Goal: Submit feedback/report problem

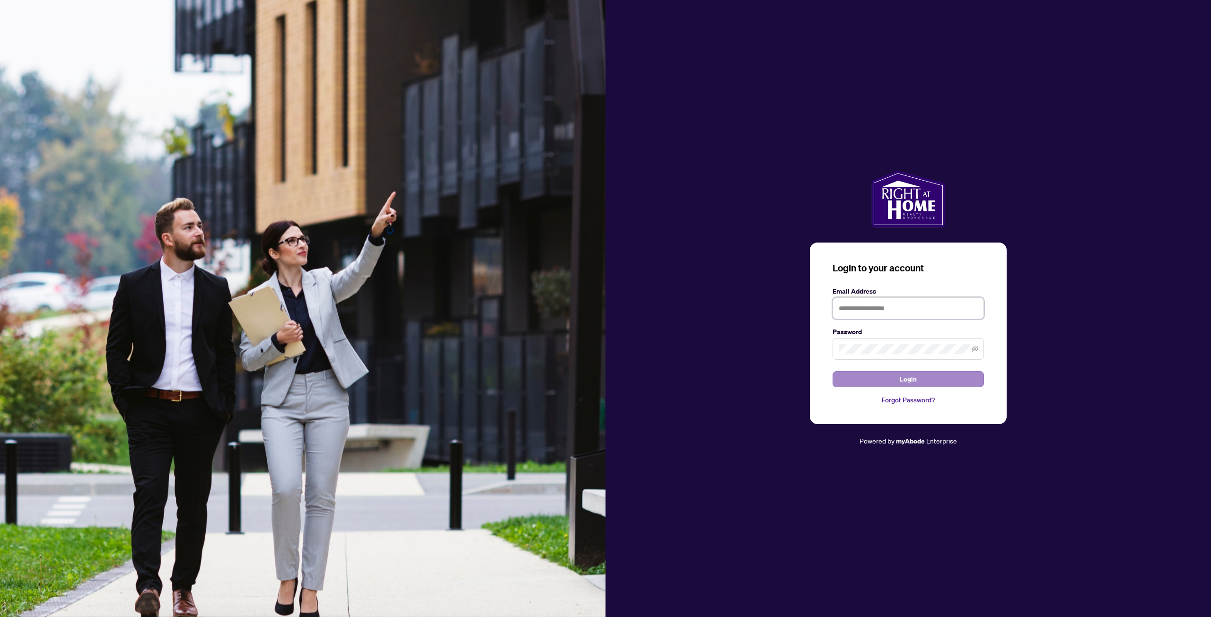
type input "**********"
click at [921, 382] on button "Login" at bounding box center [907, 379] width 151 height 16
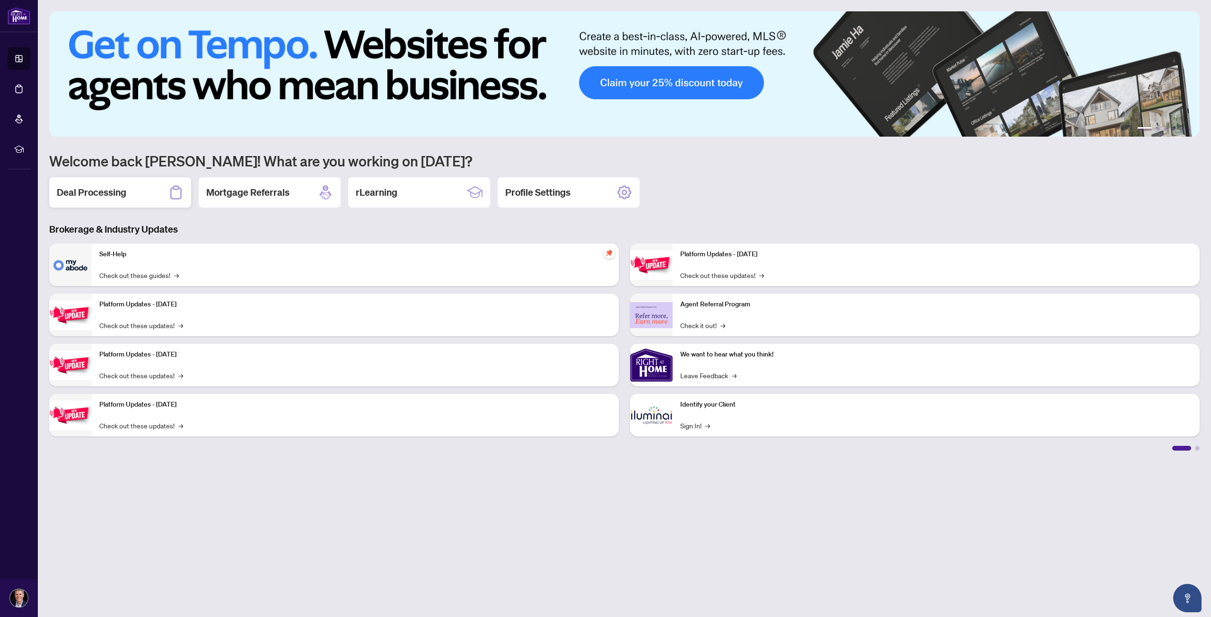
click at [121, 197] on h2 "Deal Processing" at bounding box center [92, 192] width 70 height 13
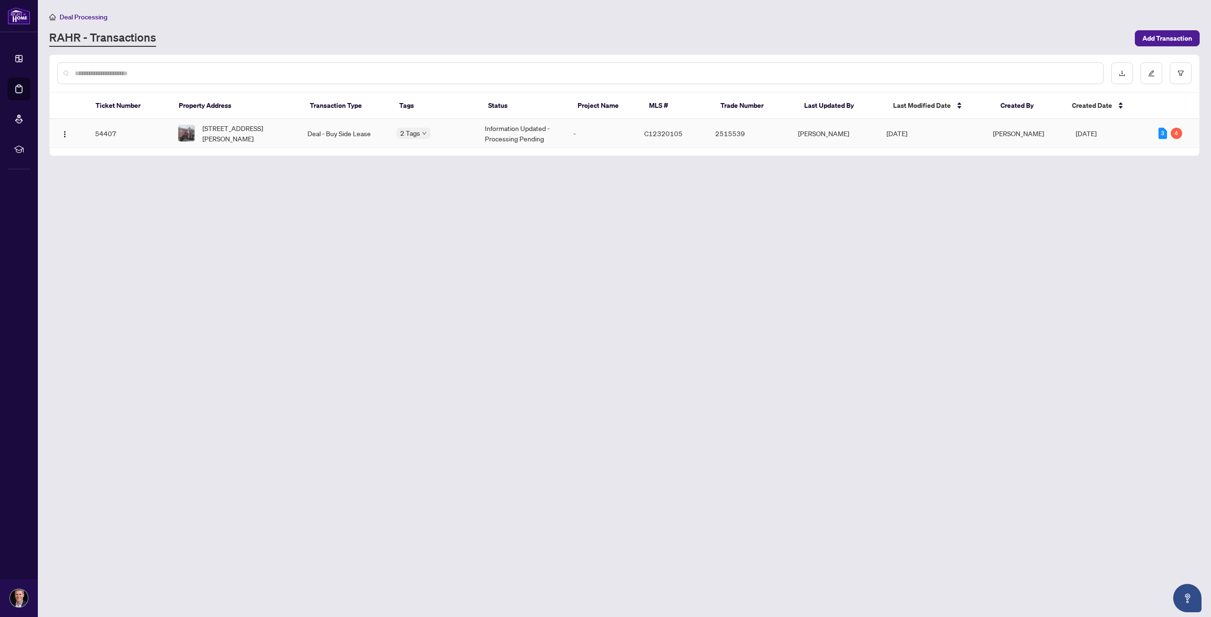
click at [103, 129] on td "54407" at bounding box center [128, 133] width 83 height 29
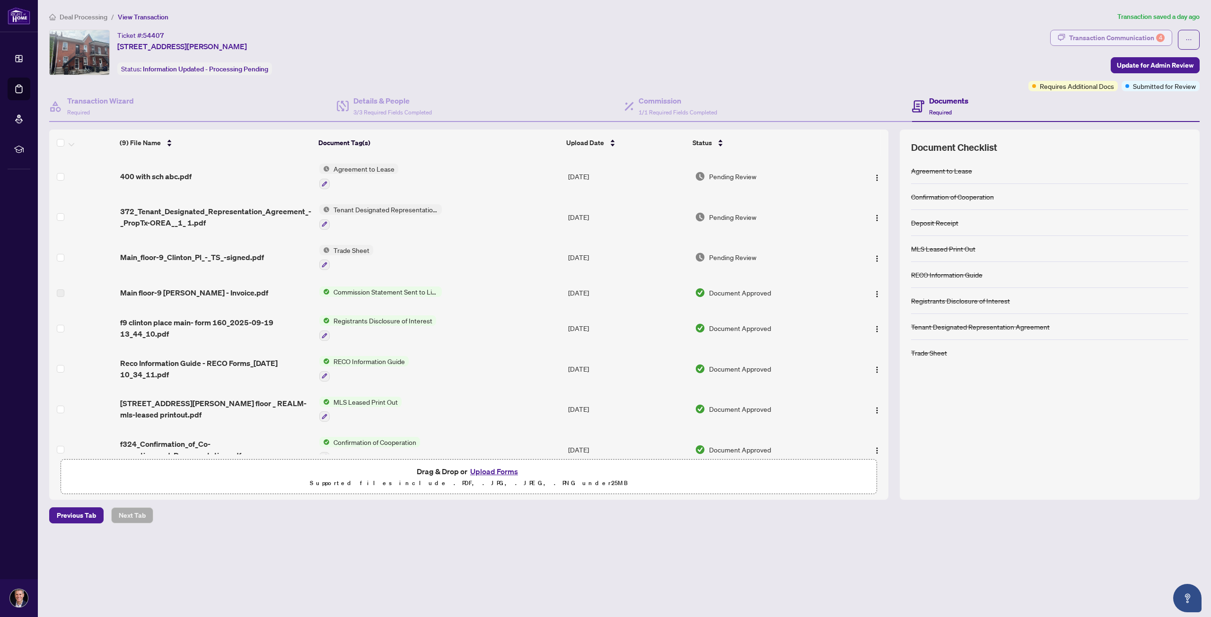
click at [1148, 35] on div "Transaction Communication 4" at bounding box center [1117, 37] width 96 height 15
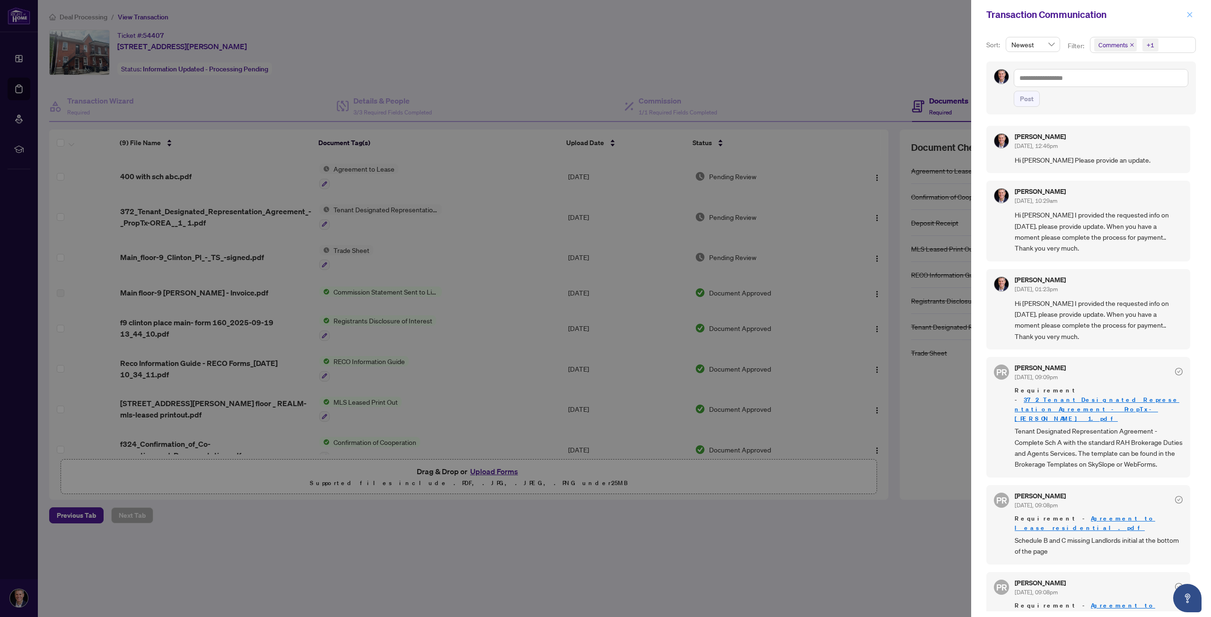
click at [1192, 11] on icon "close" at bounding box center [1189, 14] width 7 height 7
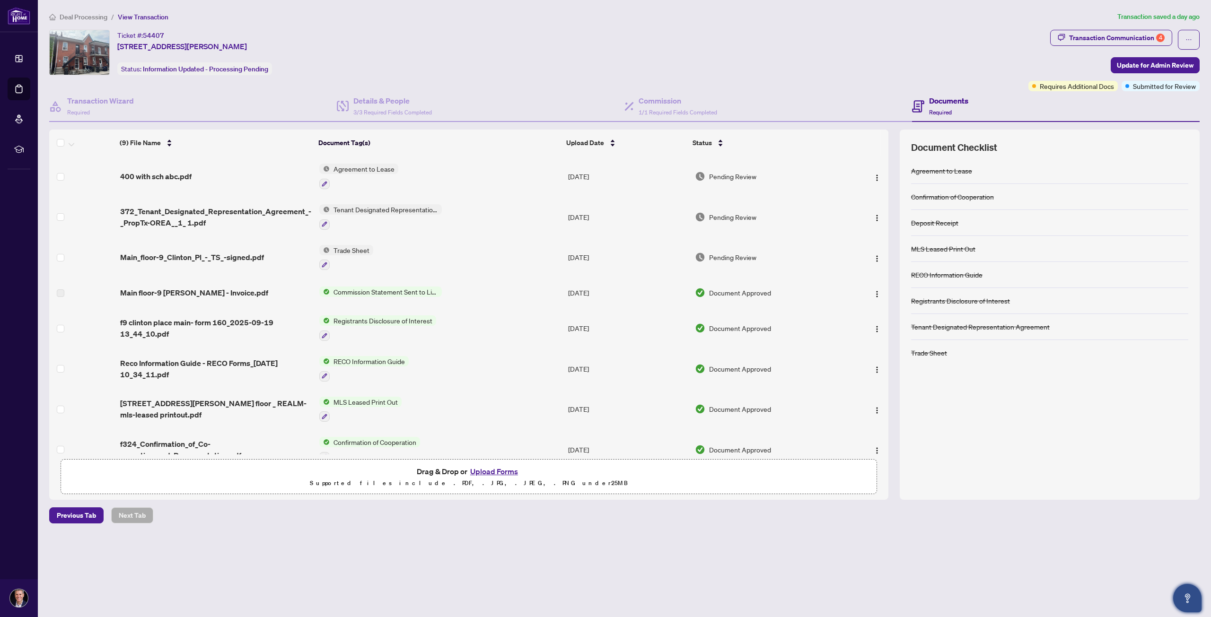
click at [1187, 602] on icon "Open asap" at bounding box center [1187, 599] width 12 height 12
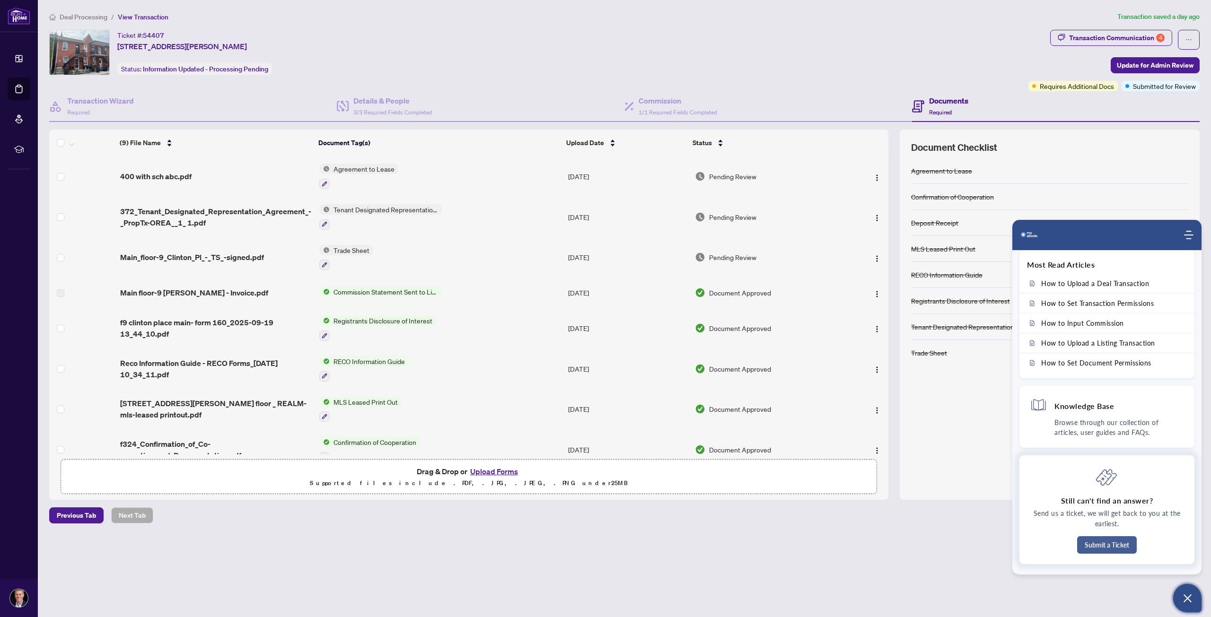
click at [1102, 543] on button "Submit a Ticket" at bounding box center [1107, 544] width 60 height 17
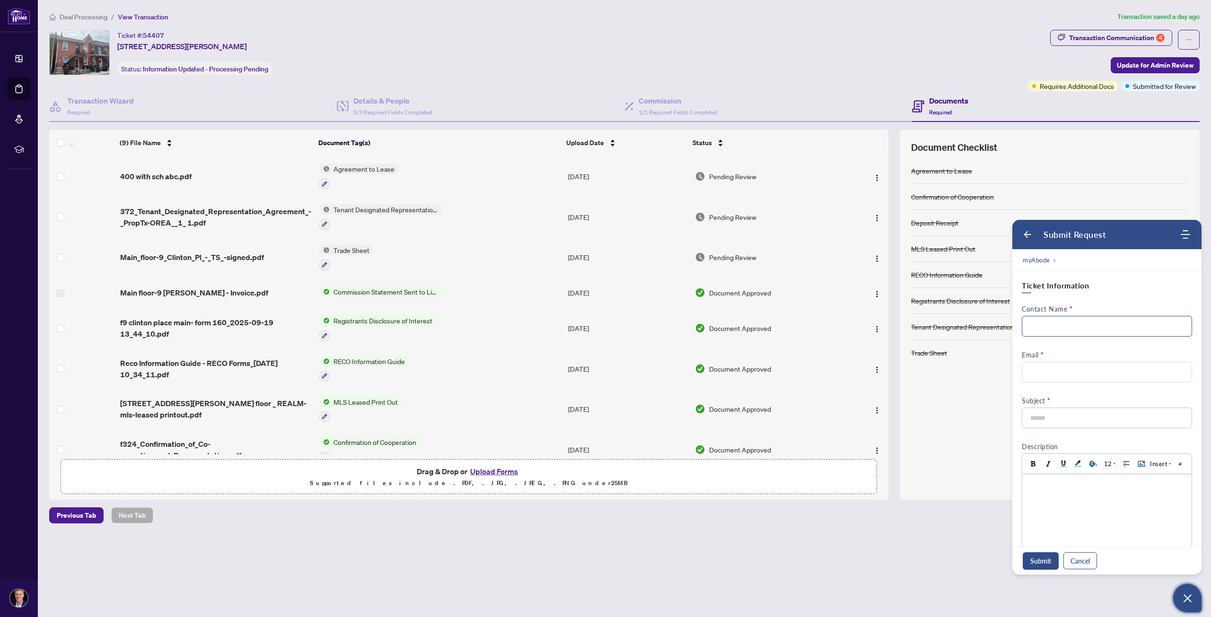
click at [1073, 324] on input "Contact Name" at bounding box center [1107, 326] width 170 height 21
type input "**********"
click at [1058, 373] on input "Email" at bounding box center [1107, 372] width 170 height 21
type input "**********"
click at [1078, 420] on input at bounding box center [1103, 418] width 149 height 20
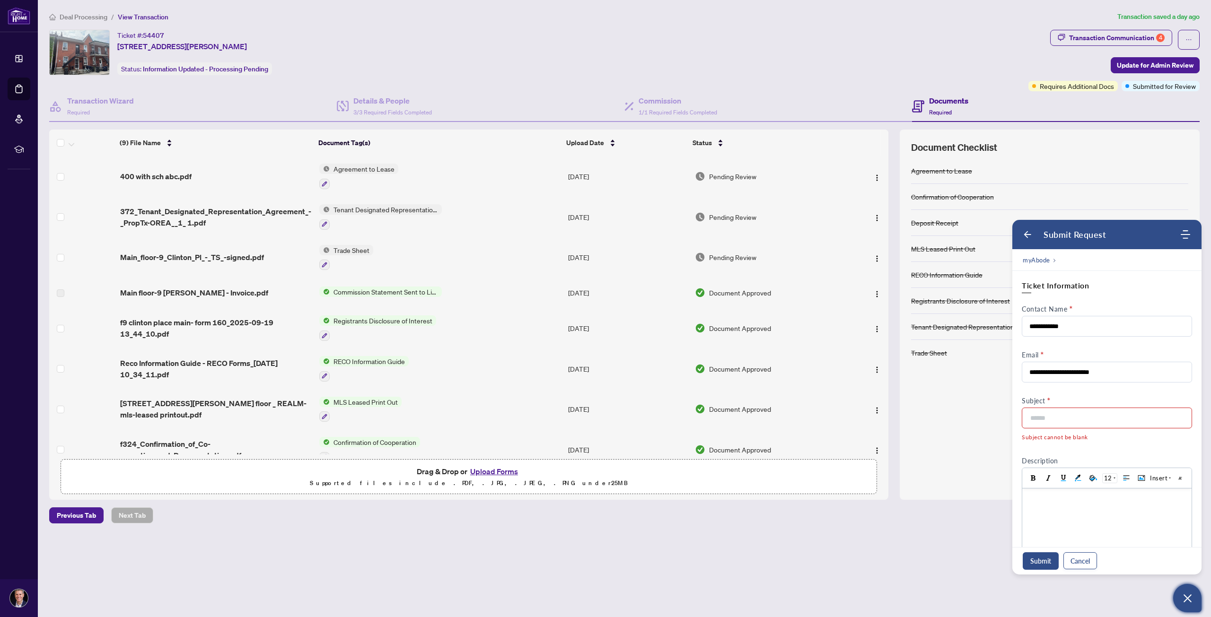
drag, startPoint x: 118, startPoint y: 45, endPoint x: 316, endPoint y: 51, distance: 198.7
click at [316, 51] on div "Ticket #: [STREET_ADDRESS][PERSON_NAME] Status: Information Updated - Processin…" at bounding box center [536, 52] width 975 height 45
copy span "[STREET_ADDRESS][PERSON_NAME]"
click at [1070, 420] on input at bounding box center [1103, 418] width 149 height 20
click at [1059, 505] on body at bounding box center [1106, 541] width 169 height 104
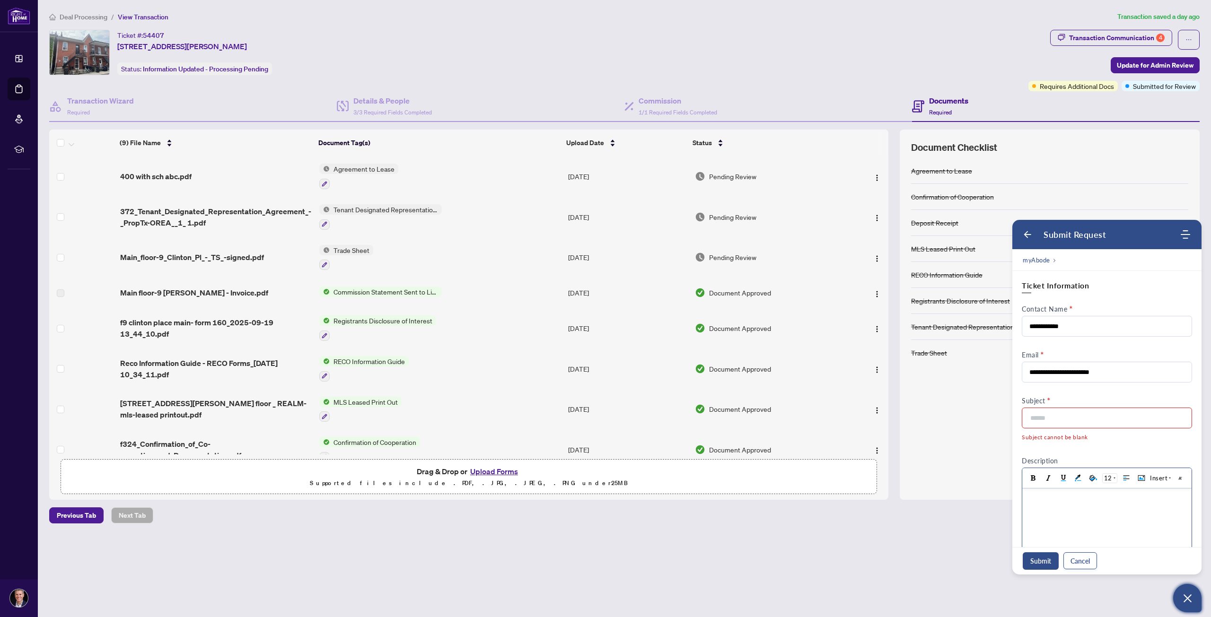
paste body
click at [1064, 412] on input at bounding box center [1103, 418] width 149 height 20
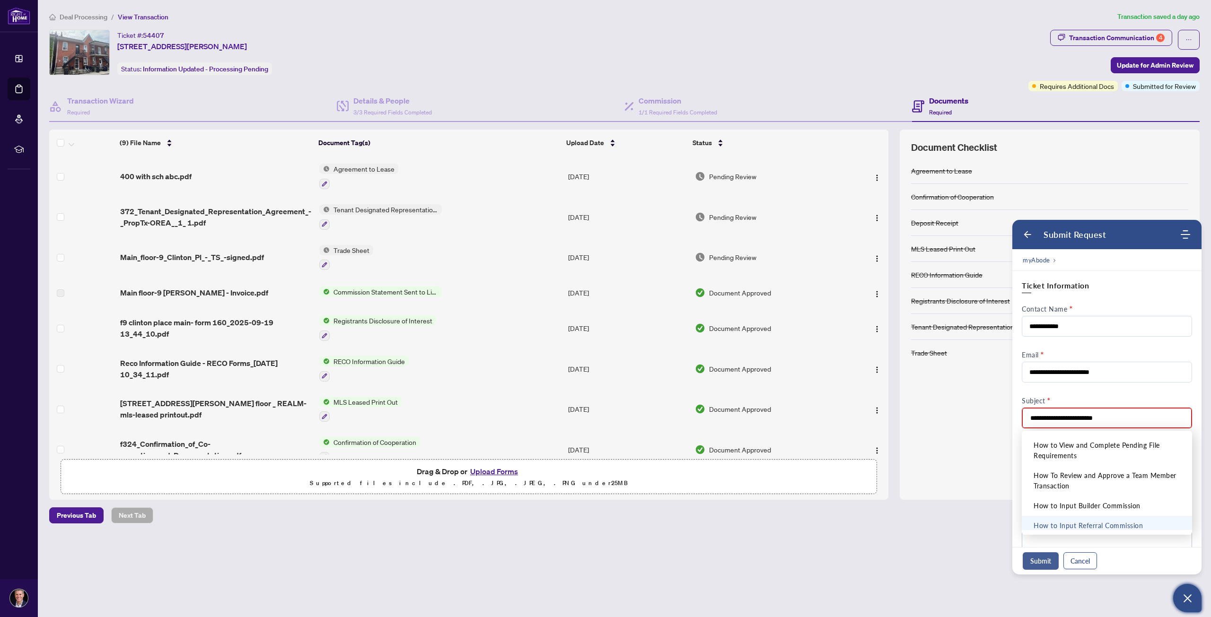
type input "**********"
click at [1039, 560] on button "Submit" at bounding box center [1041, 560] width 36 height 17
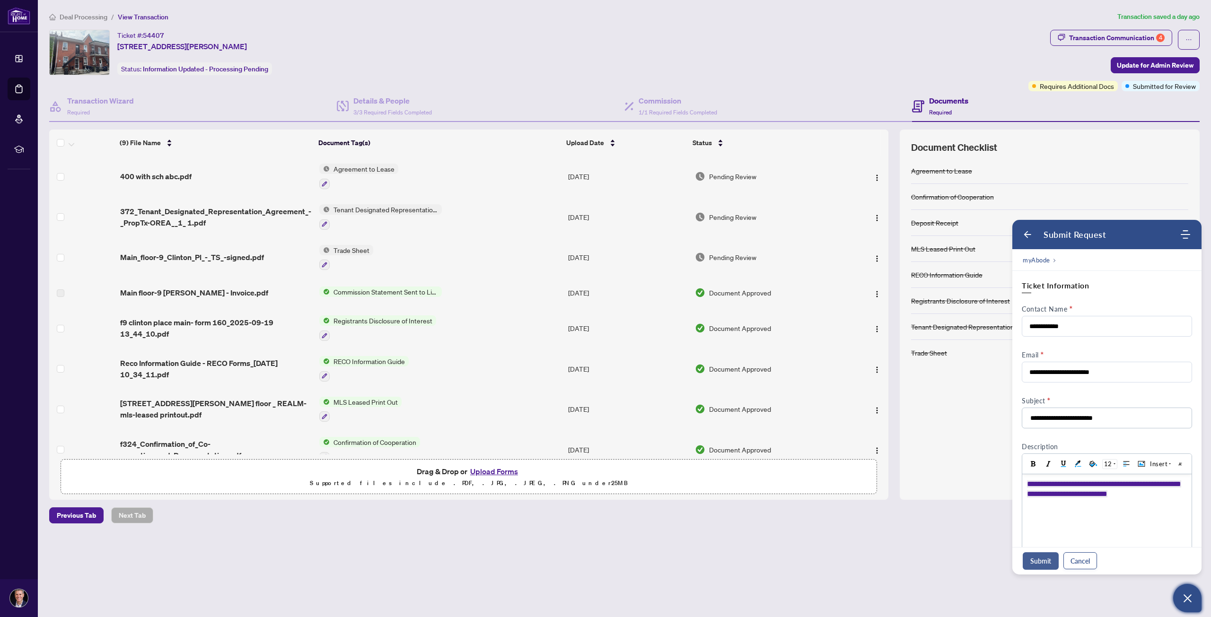
click at [1037, 564] on button "Submit" at bounding box center [1041, 560] width 36 height 17
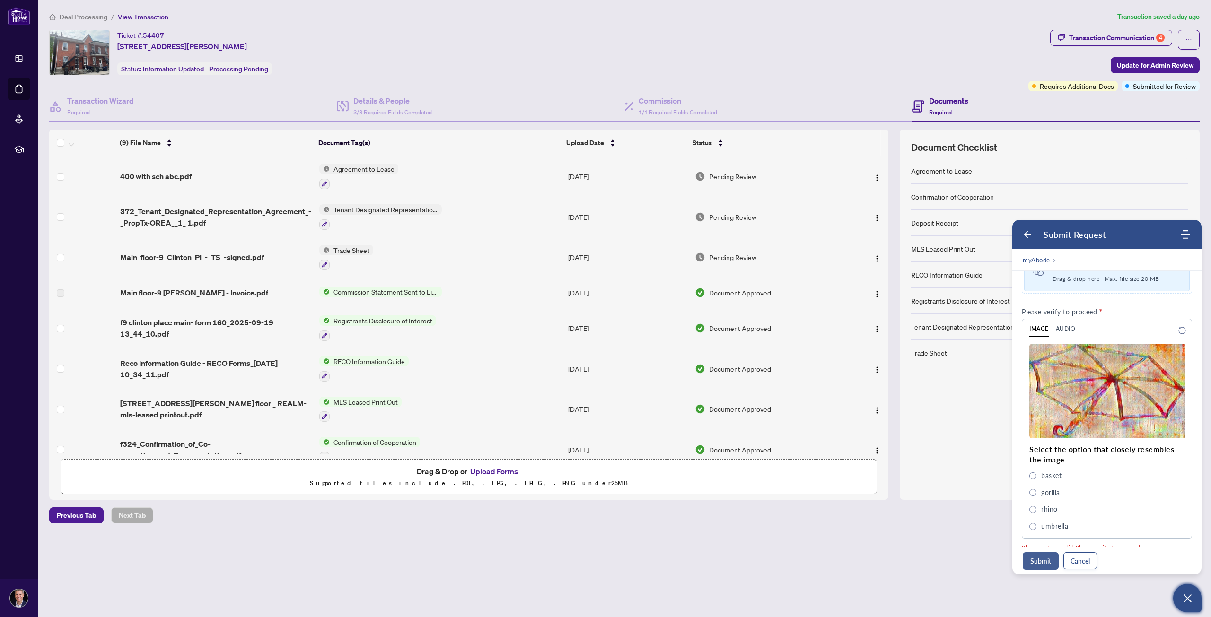
scroll to position [342, 0]
click at [1031, 521] on span "umbrella" at bounding box center [1032, 523] width 7 height 7
click at [1040, 559] on button "Submit" at bounding box center [1041, 560] width 36 height 17
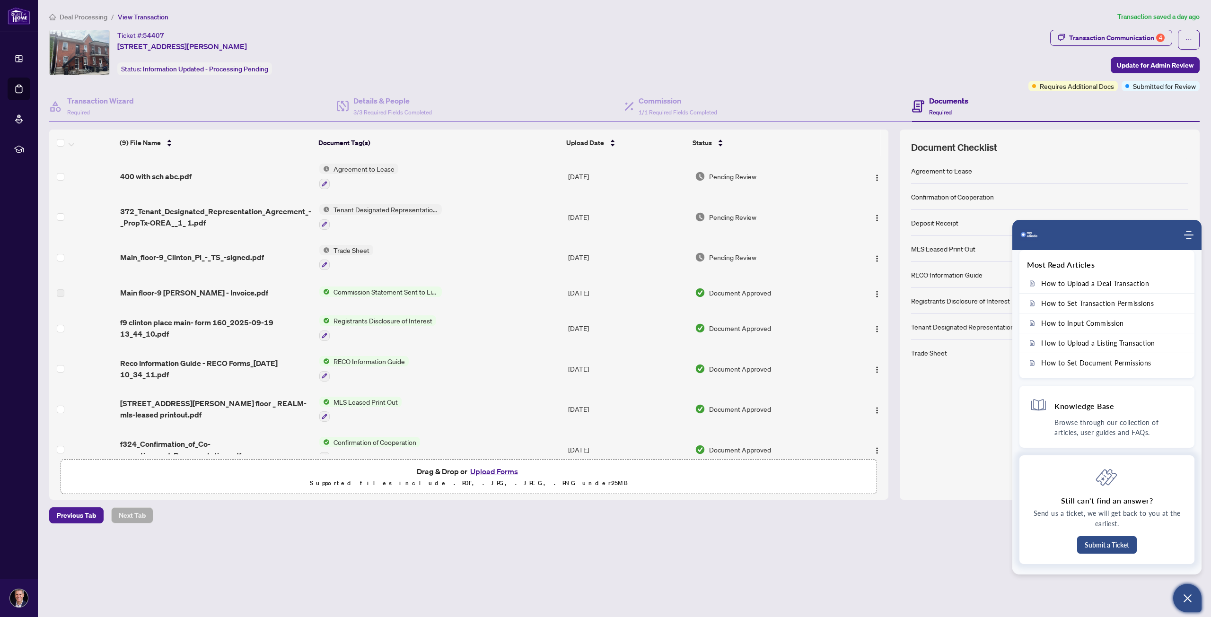
scroll to position [0, 0]
click at [1181, 594] on icon "Open asap" at bounding box center [1187, 599] width 12 height 12
